Goal: Task Accomplishment & Management: Complete application form

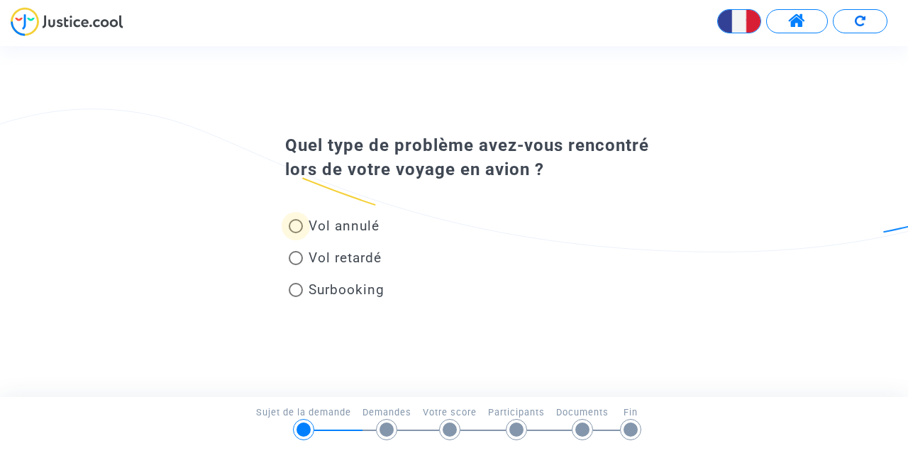
click at [353, 226] on span "Vol annulé" at bounding box center [344, 226] width 71 height 16
click at [296, 233] on input "Vol annulé" at bounding box center [295, 233] width 1 height 1
radio input "true"
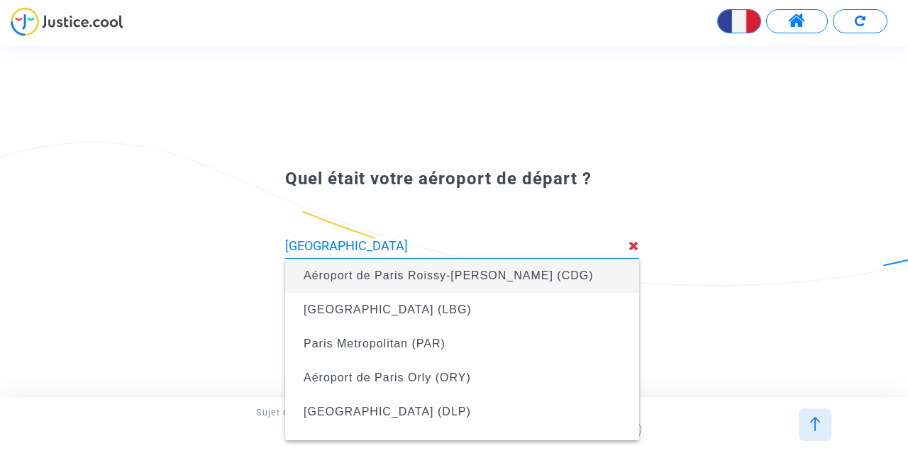
click at [444, 277] on span "Aéroport de Paris Roissy-[PERSON_NAME] (CDG)" at bounding box center [449, 276] width 290 height 12
type input "Aéroport de Paris Roissy-[PERSON_NAME] (CDG)"
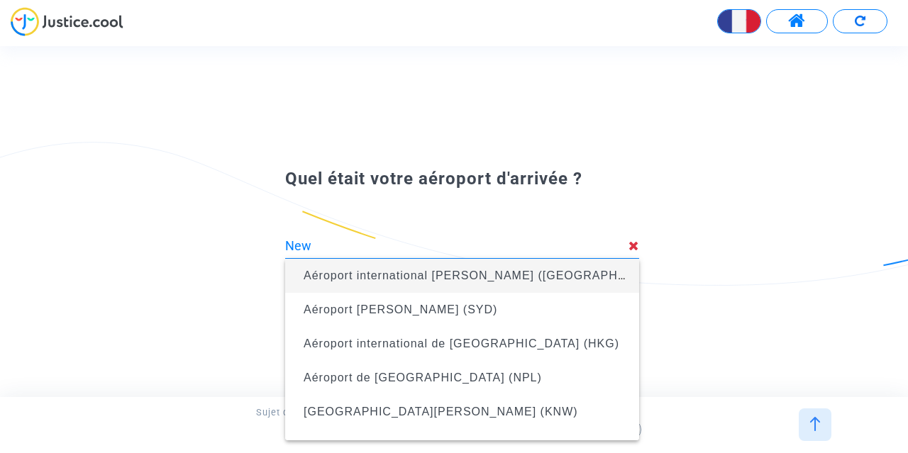
click at [407, 276] on span "Aéroport international [PERSON_NAME] ([GEOGRAPHIC_DATA])" at bounding box center [491, 276] width 374 height 12
type input "Aéroport international [PERSON_NAME] ([GEOGRAPHIC_DATA])"
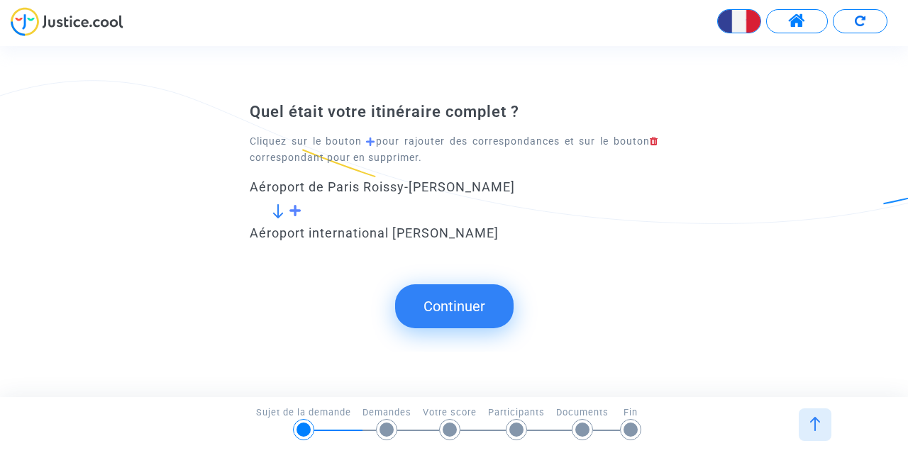
click at [457, 306] on button "Continuer" at bounding box center [454, 306] width 118 height 44
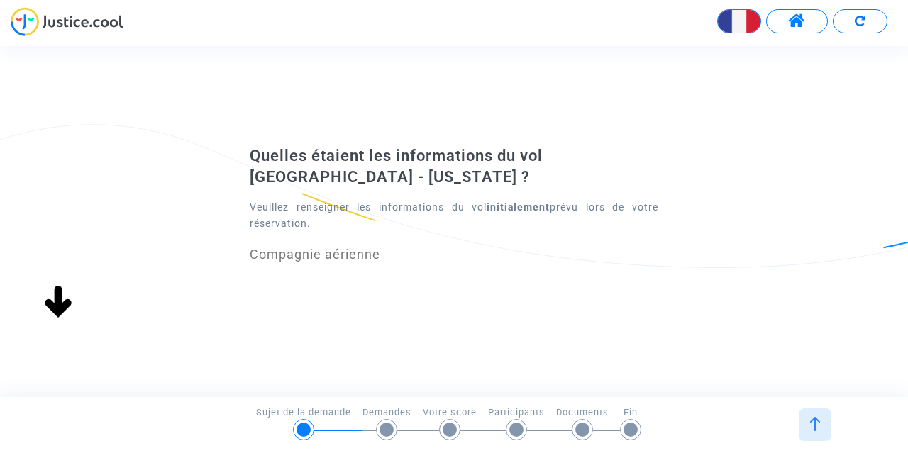
click at [372, 250] on input "Compagnie aérienne" at bounding box center [450, 255] width 401 height 14
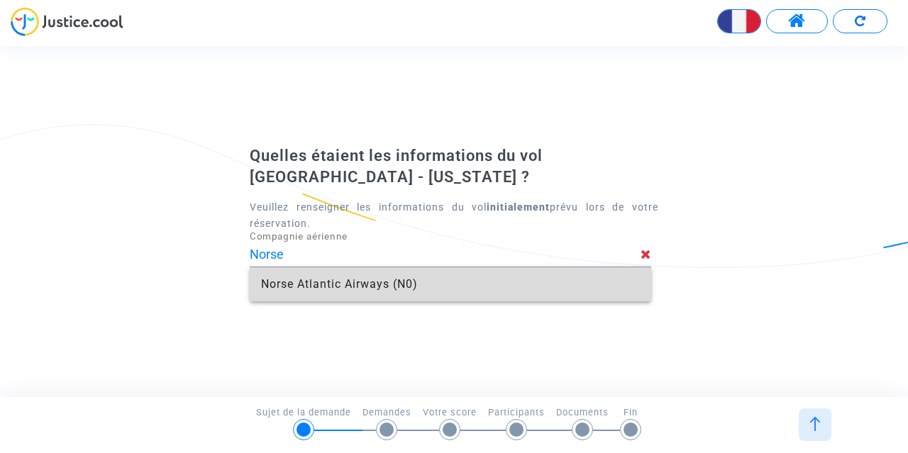
click at [372, 284] on span "Norse Atlantic Airways (N0)" at bounding box center [450, 284] width 379 height 34
type input "Norse Atlantic Airways"
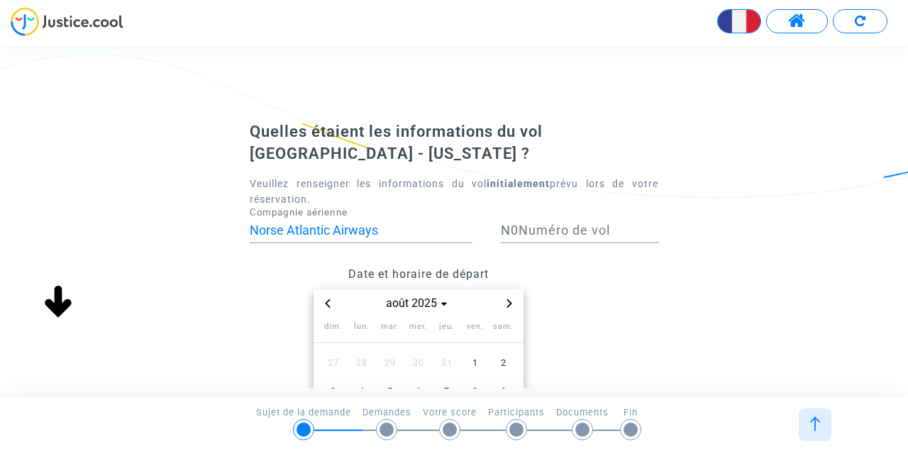
scroll to position [142, 0]
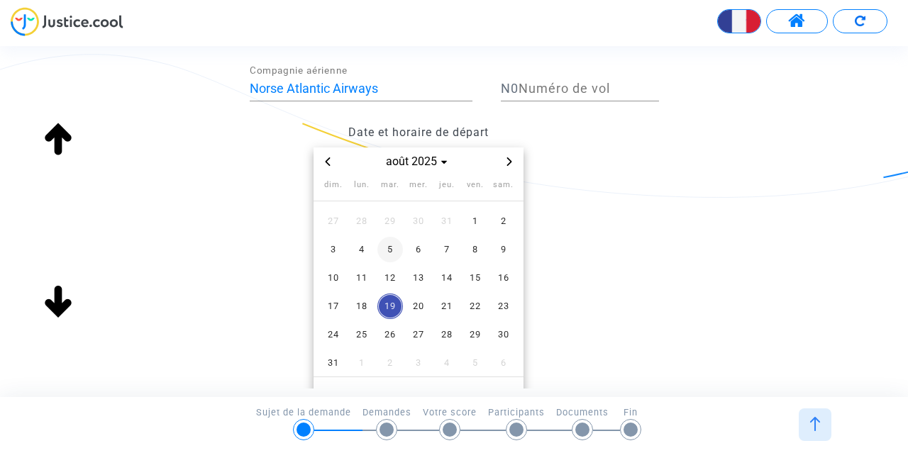
click at [390, 249] on span "5" at bounding box center [390, 250] width 26 height 26
click at [677, 228] on div "Quelles étaient les informations du vol [GEOGRAPHIC_DATA] - [US_STATE] ? Veuill…" at bounding box center [454, 225] width 908 height 492
click at [394, 252] on span "5" at bounding box center [390, 250] width 26 height 26
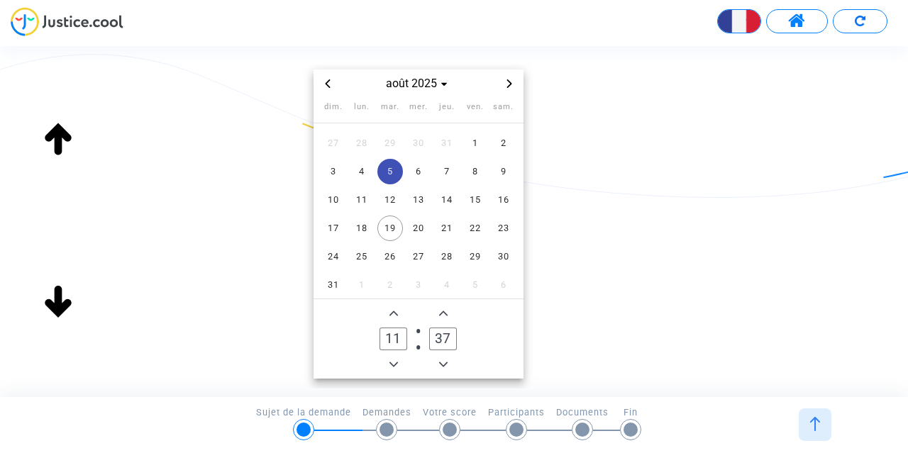
scroll to position [284, 0]
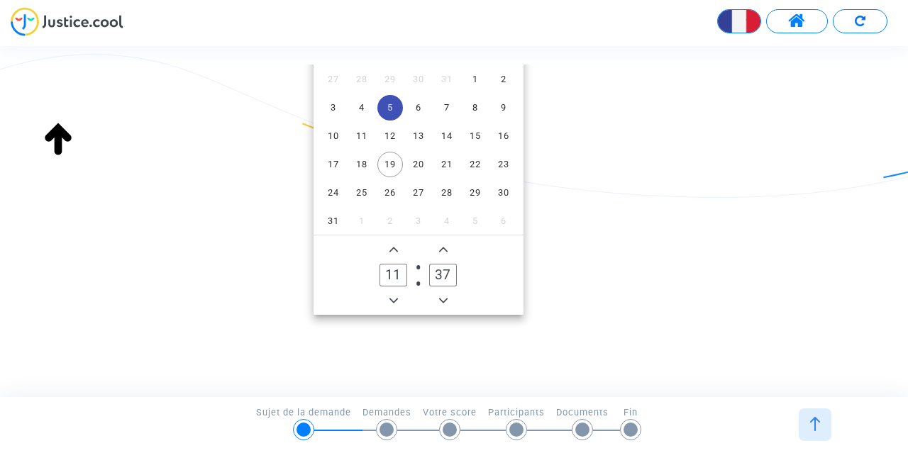
click at [397, 253] on icon "Add a hour" at bounding box center [393, 249] width 9 height 9
click at [397, 250] on icon "Add a hour" at bounding box center [393, 249] width 9 height 9
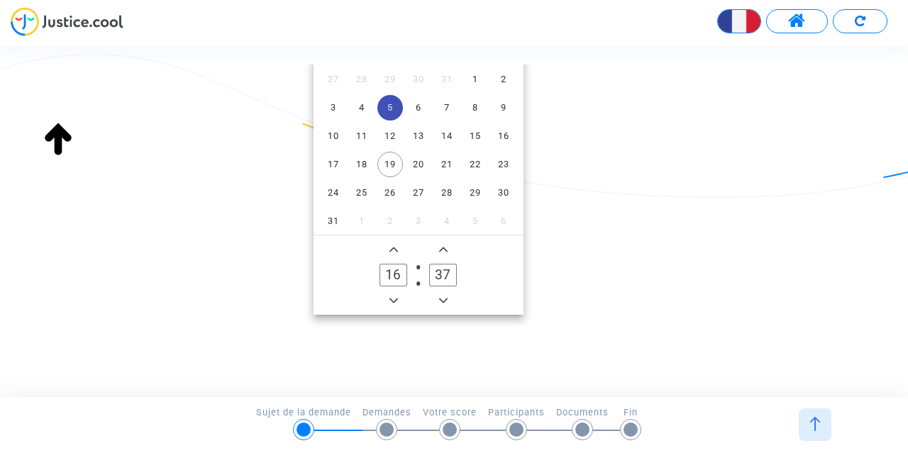
click at [397, 250] on icon "Add a hour" at bounding box center [393, 249] width 9 height 9
type input "19"
click at [443, 302] on icon "Minus a minute" at bounding box center [443, 300] width 9 height 5
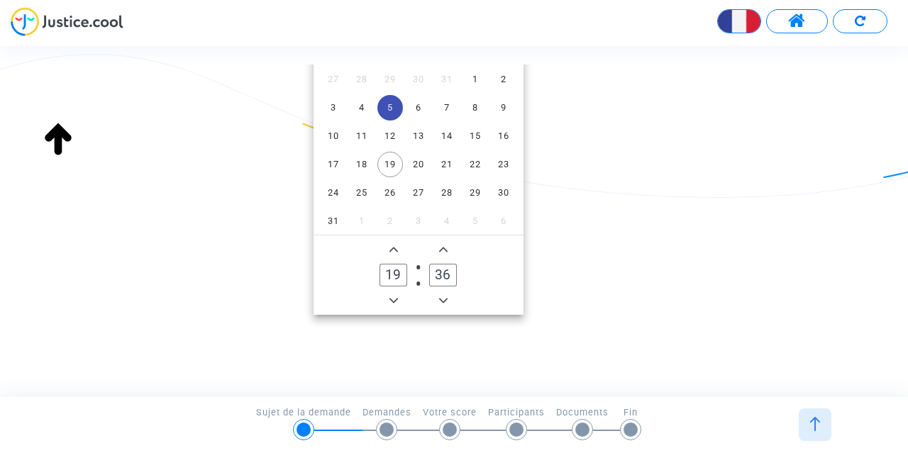
click at [443, 302] on icon "Minus a minute" at bounding box center [443, 300] width 9 height 5
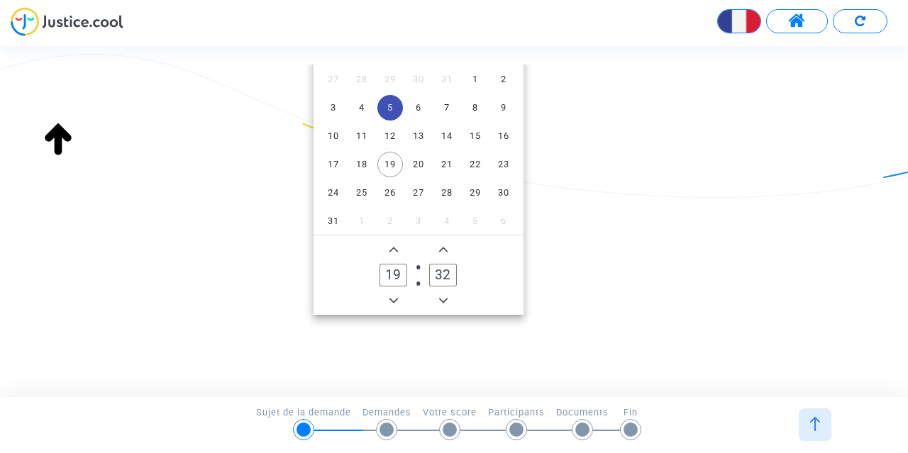
type input "31"
click at [396, 252] on icon "Add a hour" at bounding box center [393, 249] width 9 height 9
type input "20"
click at [445, 301] on icon "Minus a minute" at bounding box center [443, 300] width 9 height 5
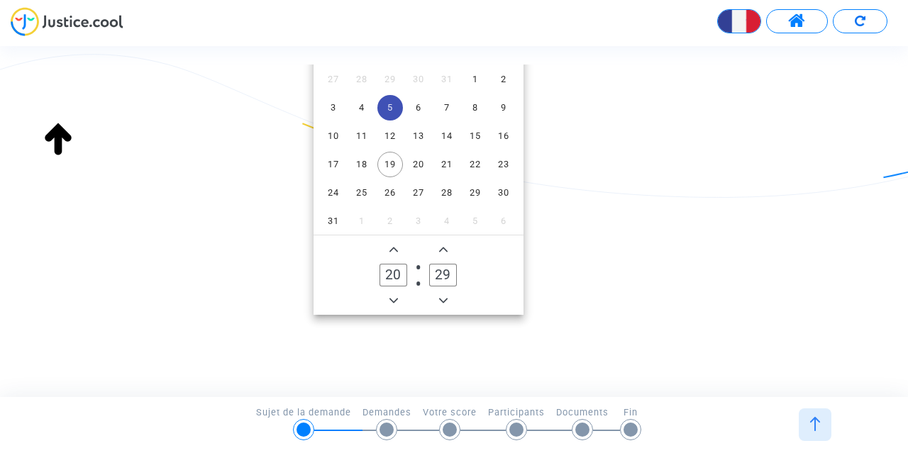
click at [445, 301] on icon "Minus a minute" at bounding box center [443, 300] width 9 height 5
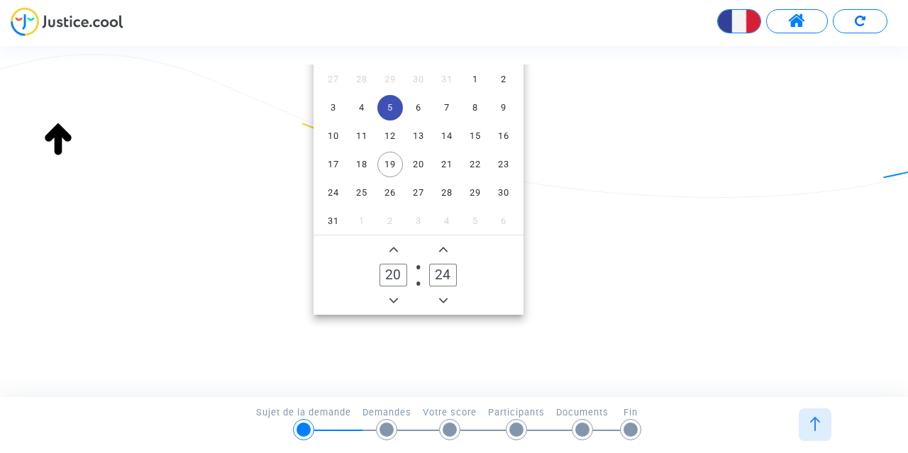
click at [445, 301] on icon "Minus a minute" at bounding box center [443, 300] width 9 height 5
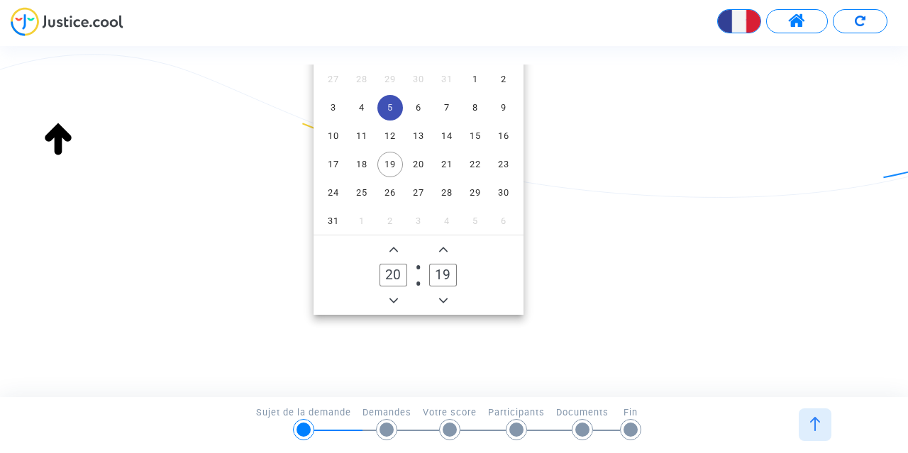
click at [445, 301] on icon "Minus a minute" at bounding box center [443, 300] width 9 height 5
type input "15"
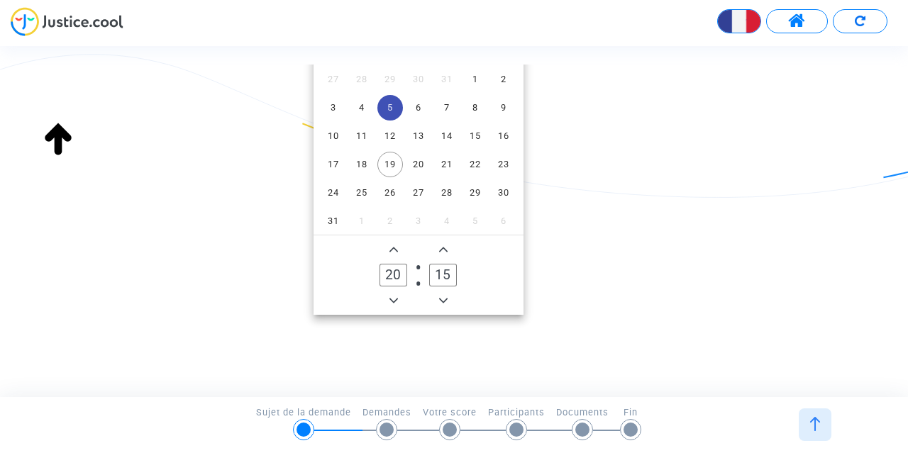
click at [611, 279] on div "Date et horaire de départ [DATE] dim. lun. mar. mer. jeu. ven. sam. 27 28 29 30…" at bounding box center [454, 145] width 430 height 339
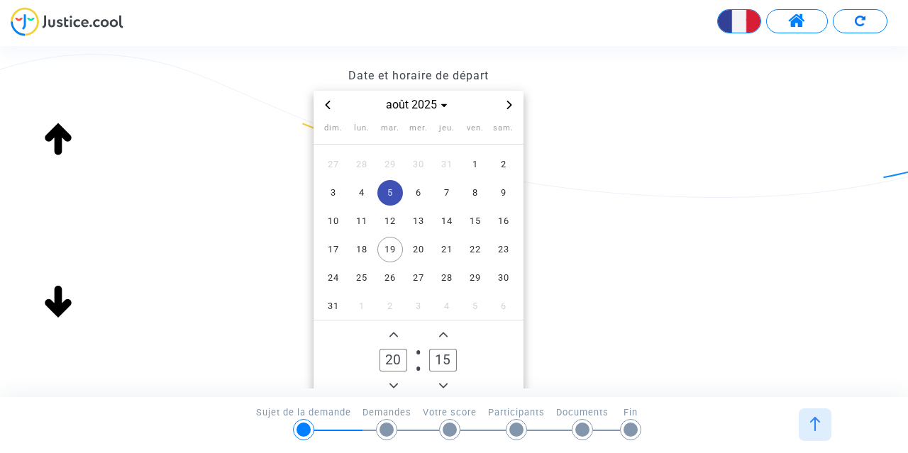
scroll to position [213, 0]
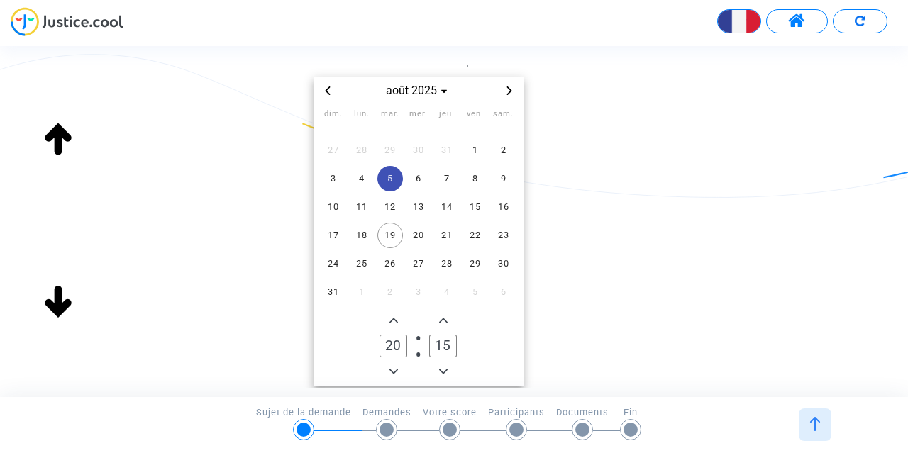
click at [393, 368] on icon "Minus a hour" at bounding box center [393, 371] width 9 height 9
click at [390, 318] on icon "Add a hour" at bounding box center [393, 320] width 9 height 9
type input "20"
click at [393, 184] on span "5" at bounding box center [390, 179] width 26 height 26
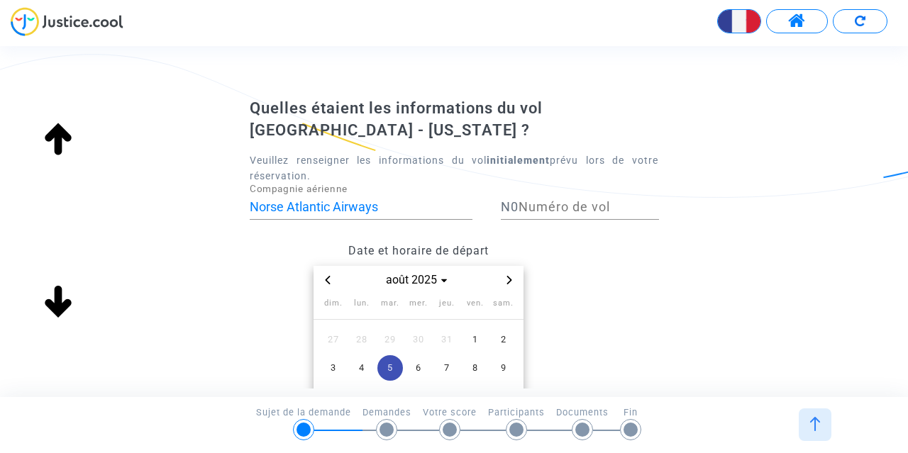
scroll to position [0, 0]
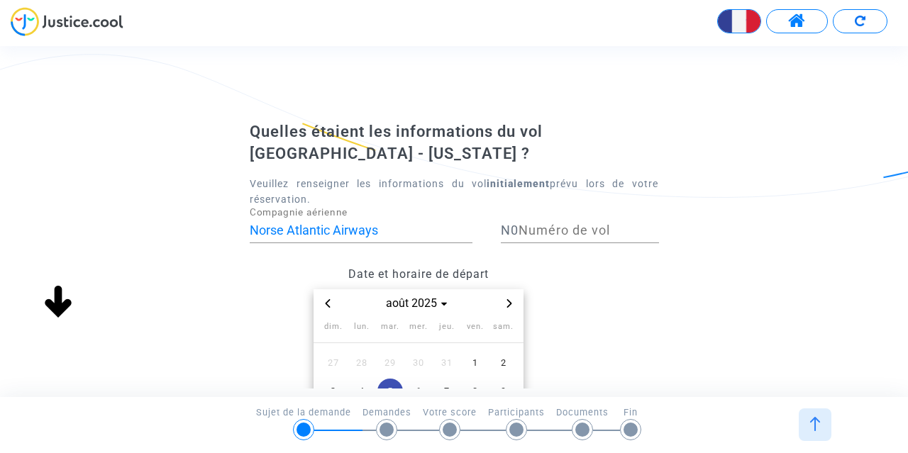
click at [606, 232] on input "Numéro de vol" at bounding box center [588, 230] width 140 height 14
type input "301"
click at [602, 266] on div "Date et horaire de départ [DATE] dim. lun. mar. mer. jeu. ven. sam. 27 28 29 30…" at bounding box center [454, 429] width 430 height 339
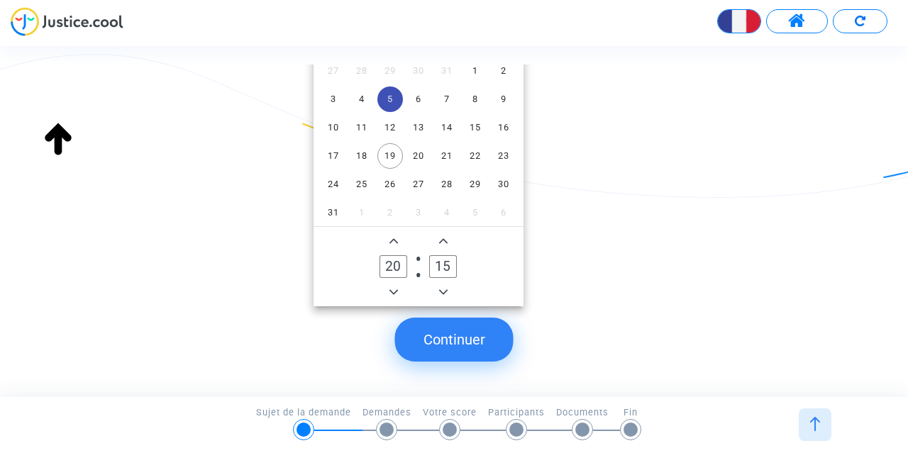
scroll to position [295, 0]
click at [497, 340] on button "Continuer" at bounding box center [454, 340] width 118 height 44
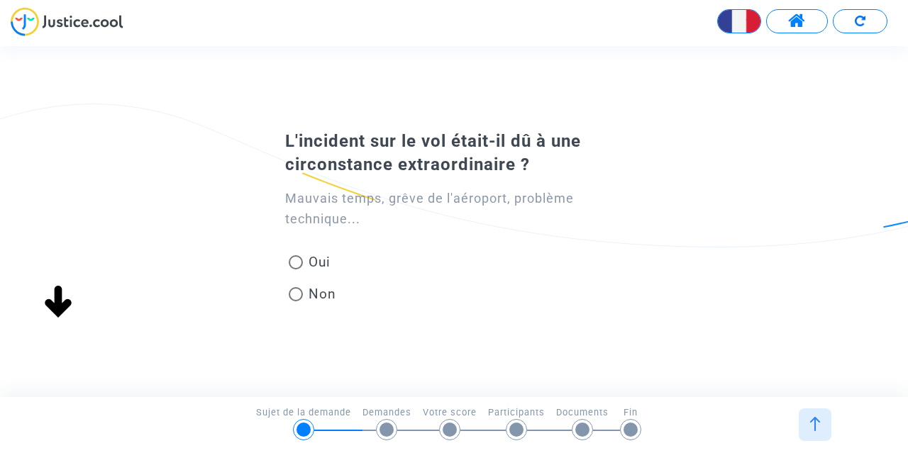
click at [322, 262] on span "Oui" at bounding box center [317, 262] width 28 height 19
click at [296, 270] on input "Oui" at bounding box center [295, 270] width 1 height 1
radio input "true"
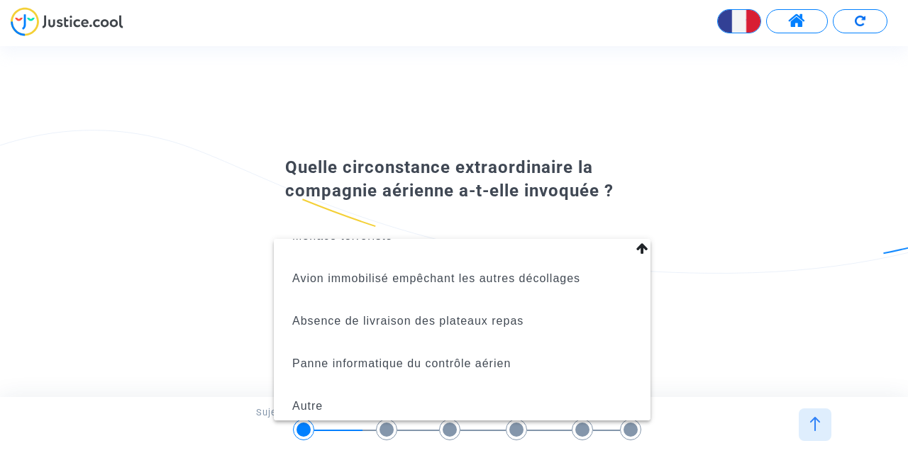
scroll to position [874, 0]
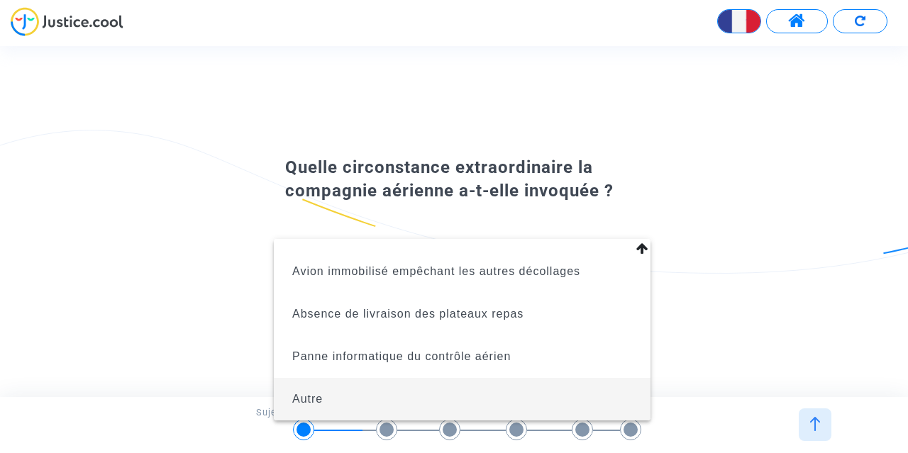
click at [325, 399] on span "Autre" at bounding box center [462, 399] width 354 height 43
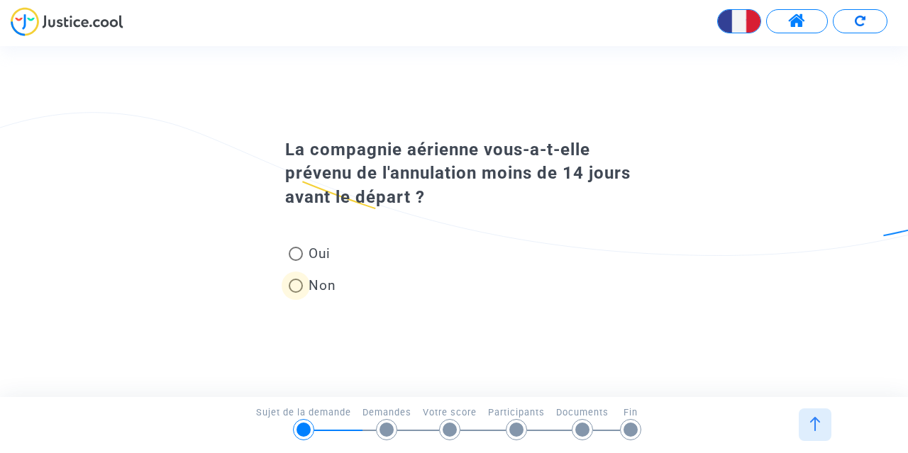
click at [324, 294] on span "Non" at bounding box center [319, 285] width 33 height 19
click at [296, 294] on input "Non" at bounding box center [295, 293] width 1 height 1
radio input "true"
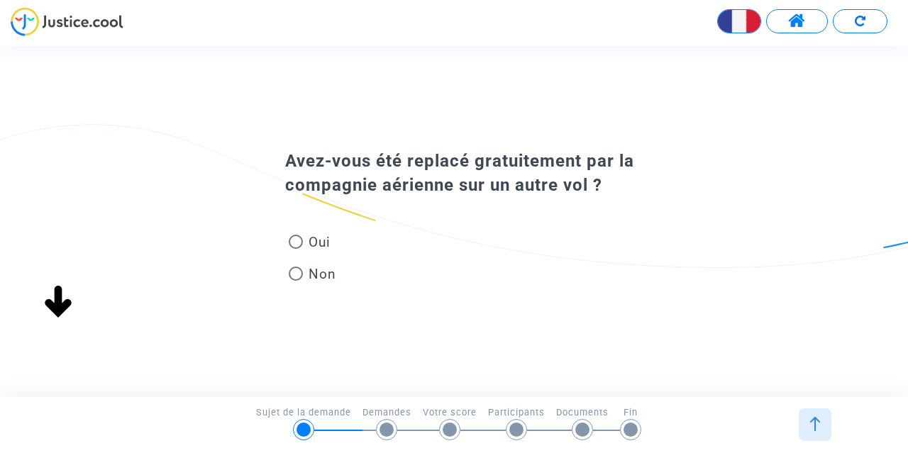
click at [326, 270] on span "Non" at bounding box center [319, 274] width 33 height 19
click at [296, 281] on input "Non" at bounding box center [295, 281] width 1 height 1
radio input "true"
click at [321, 283] on span "Non" at bounding box center [319, 274] width 33 height 19
click at [296, 282] on input "Non" at bounding box center [295, 281] width 1 height 1
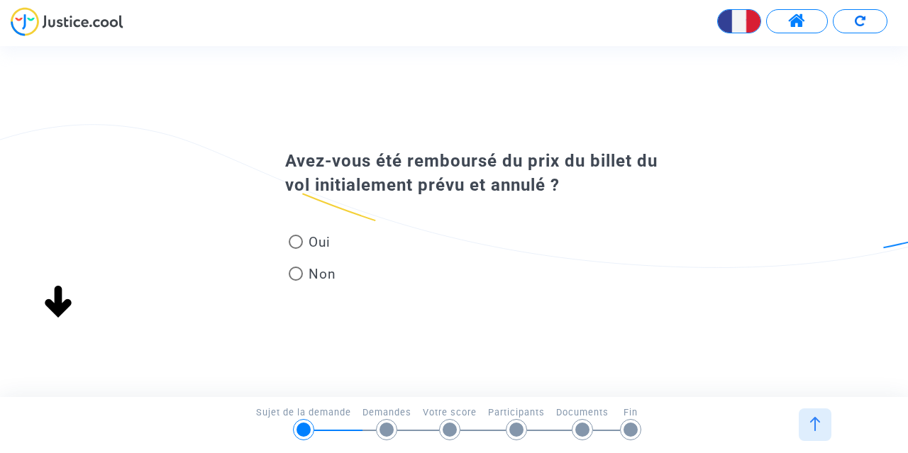
radio input "true"
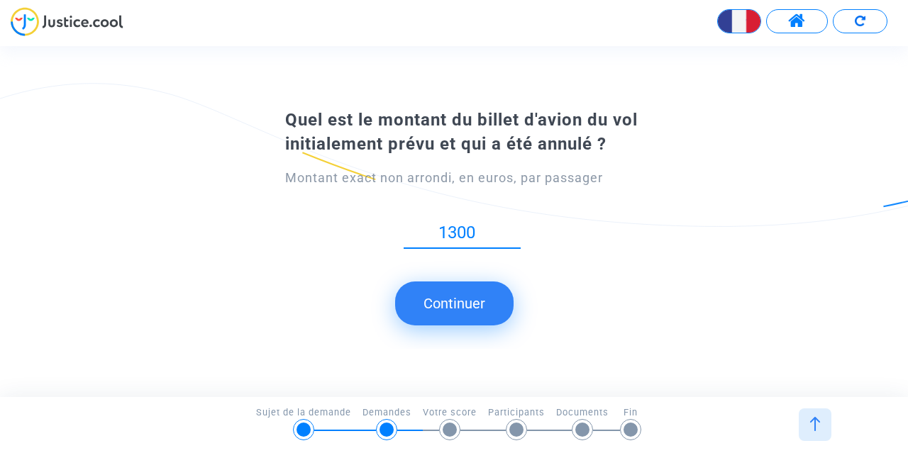
type input "1300"
click at [470, 309] on button "Continuer" at bounding box center [454, 304] width 118 height 44
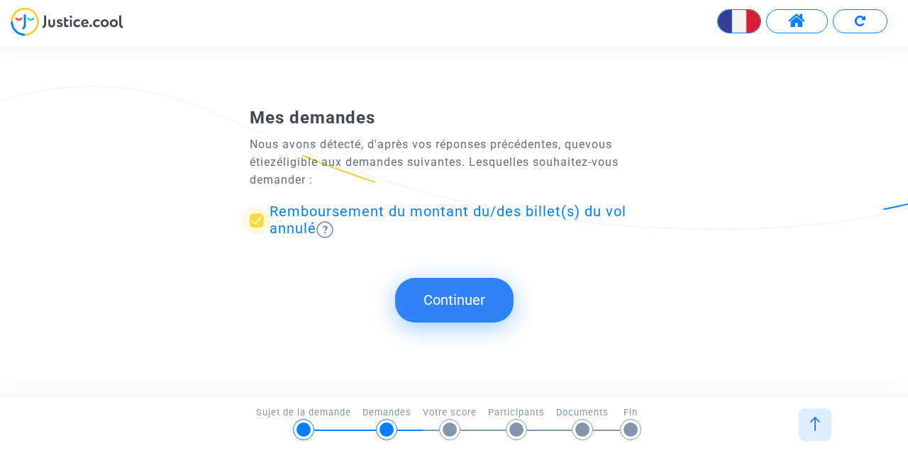
click at [394, 210] on span "Remboursement du montant du/des billet(s) du vol annulé" at bounding box center [448, 220] width 357 height 34
click at [257, 228] on input "Remboursement du montant du/des billet(s) du vol annulé" at bounding box center [256, 228] width 1 height 1
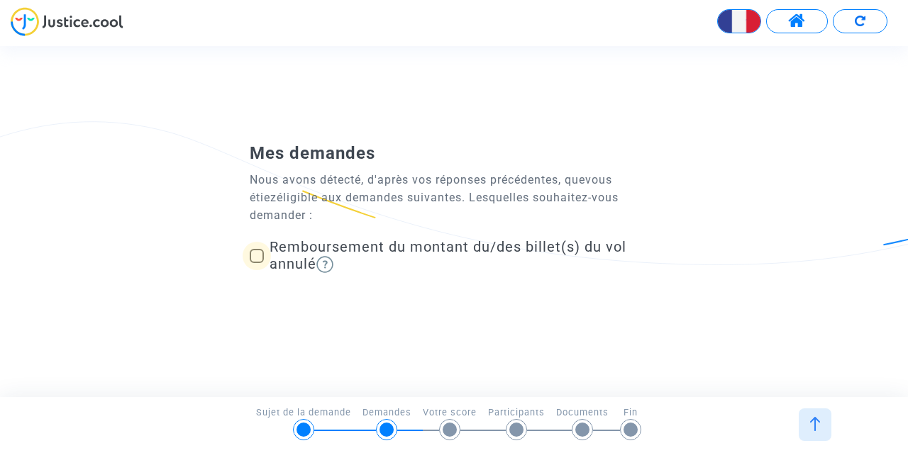
click at [384, 250] on span "Remboursement du montant du/des billet(s) du vol annulé" at bounding box center [448, 255] width 357 height 34
click at [257, 263] on input "Remboursement du montant du/des billet(s) du vol annulé" at bounding box center [256, 263] width 1 height 1
checkbox input "true"
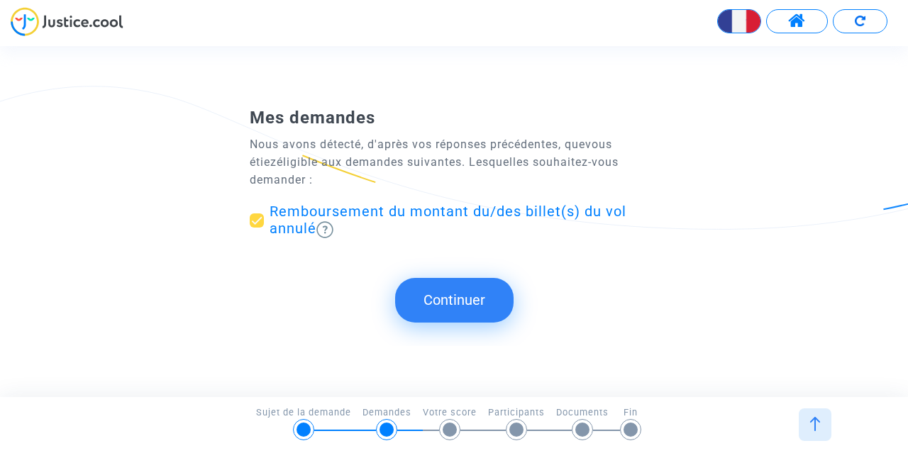
click at [434, 288] on button "Continuer" at bounding box center [454, 300] width 118 height 44
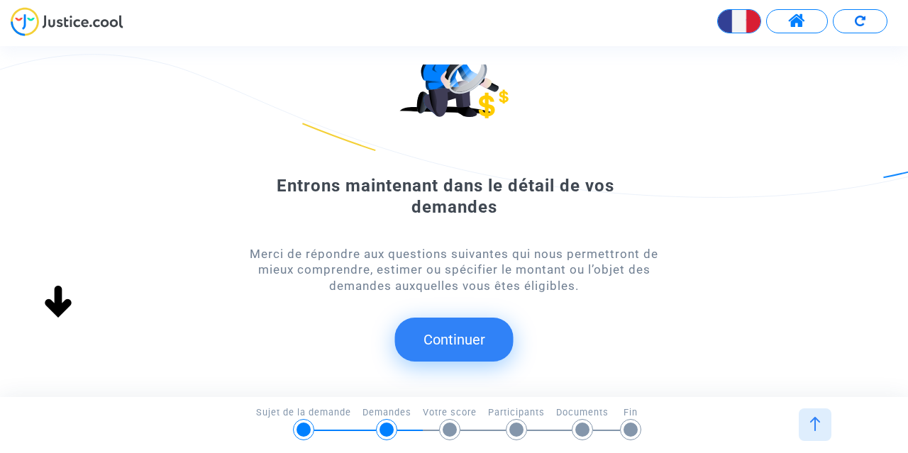
scroll to position [128, 0]
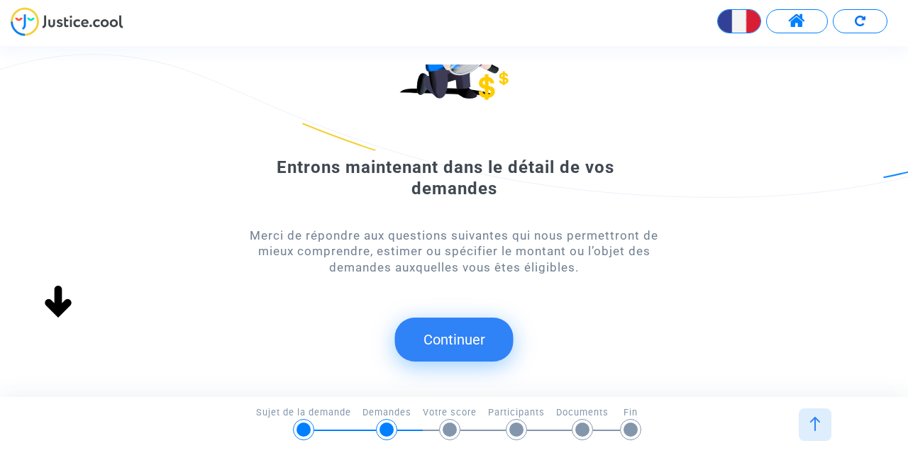
click at [465, 334] on button "Continuer" at bounding box center [454, 340] width 118 height 44
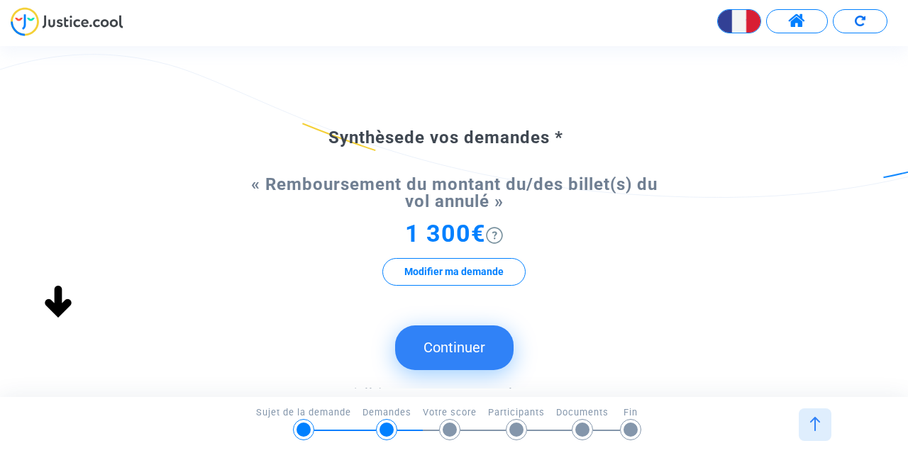
scroll to position [71, 0]
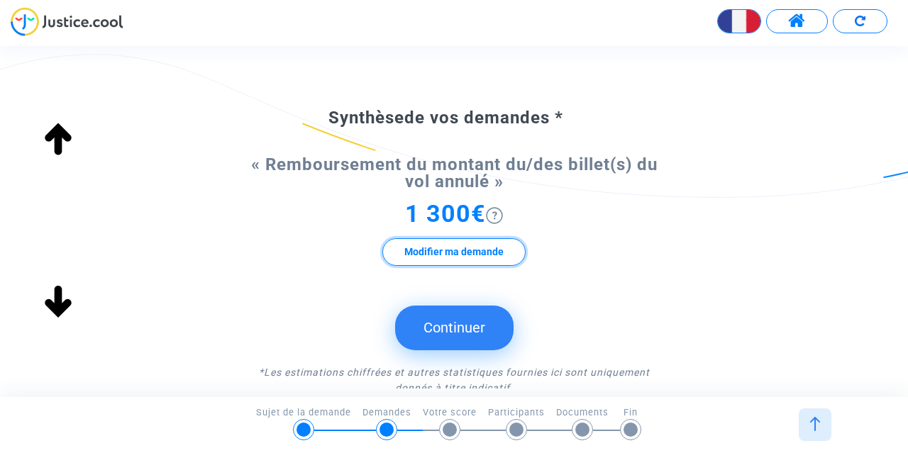
click at [477, 255] on button "Modifier ma demande" at bounding box center [453, 252] width 143 height 28
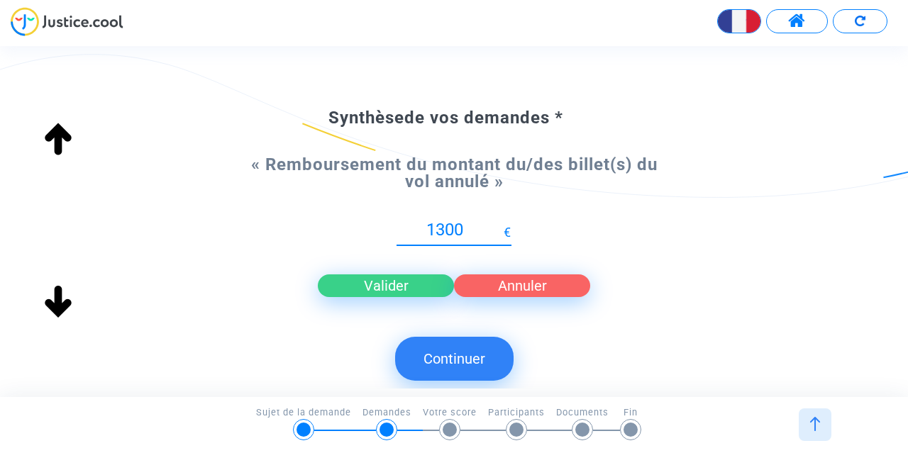
click at [417, 287] on button "Valider" at bounding box center [386, 285] width 136 height 23
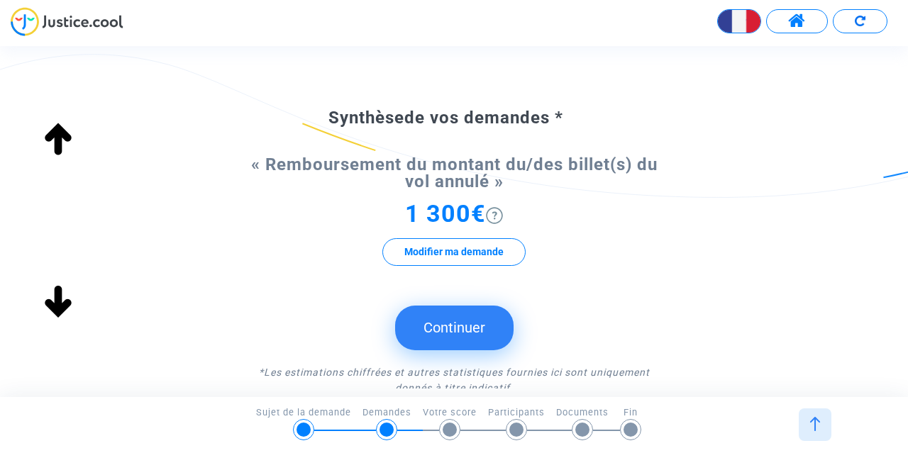
click at [440, 342] on button "Continuer" at bounding box center [454, 328] width 118 height 44
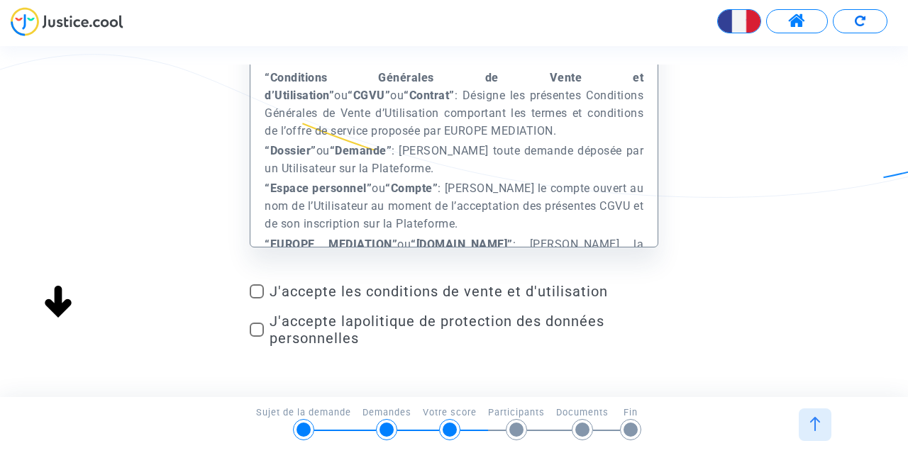
scroll to position [170, 0]
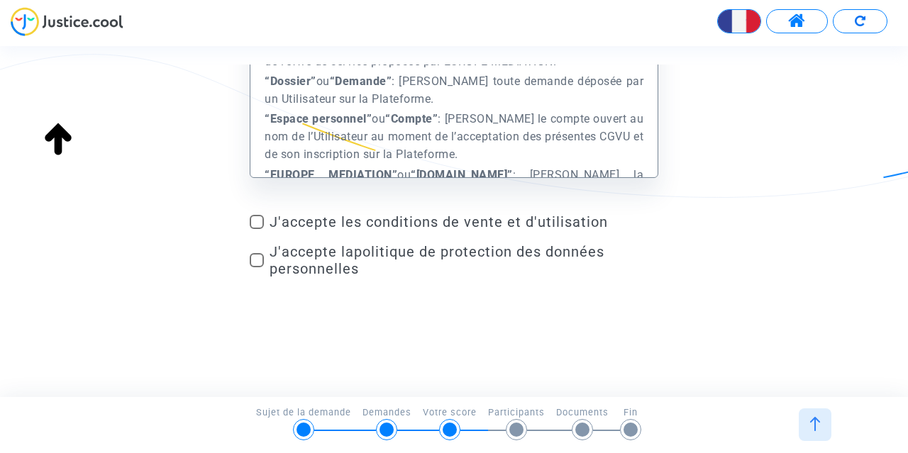
click at [288, 217] on span "J'accepte les conditions de vente et d'utilisation" at bounding box center [464, 221] width 389 height 17
click at [257, 229] on input "J'accepte les conditions de vente et d'utilisation" at bounding box center [256, 229] width 1 height 1
checkbox input "true"
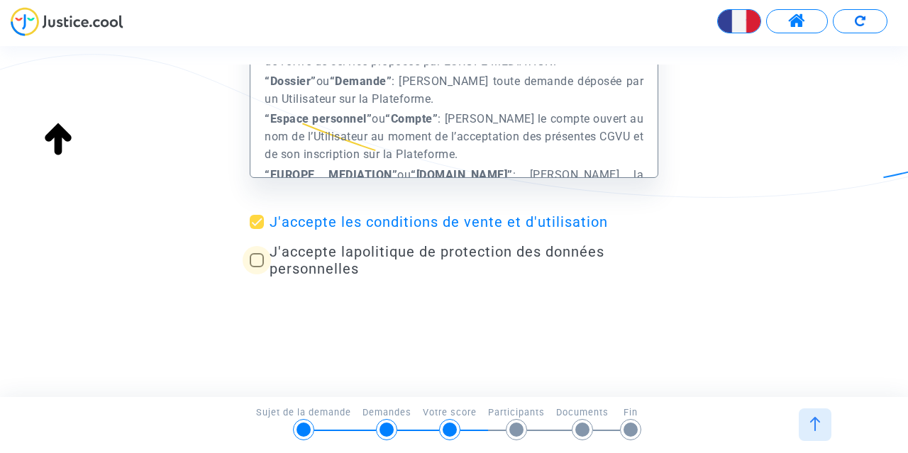
click at [288, 253] on span "J'accepte la politique de protection des données personnelles" at bounding box center [437, 260] width 335 height 34
click at [257, 267] on input "J'accepte la politique de protection des données personnelles" at bounding box center [256, 267] width 1 height 1
checkbox input "true"
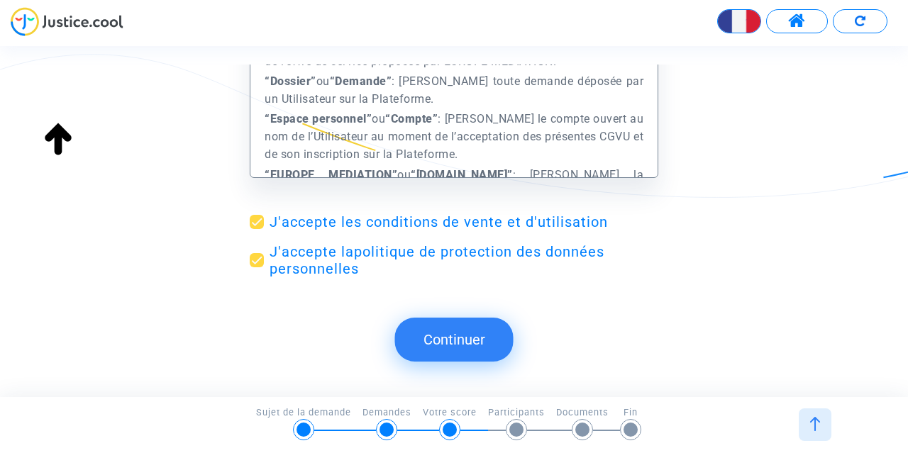
click at [475, 340] on button "Continuer" at bounding box center [454, 340] width 118 height 44
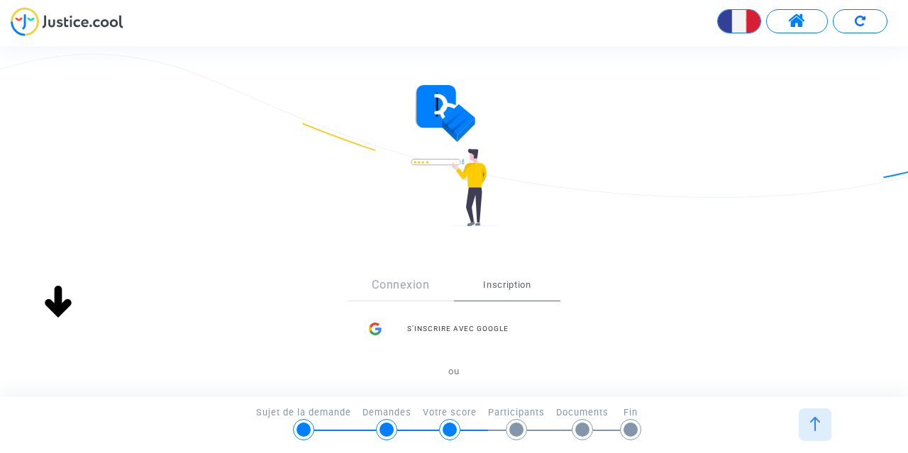
scroll to position [0, 0]
